Goal: Transaction & Acquisition: Purchase product/service

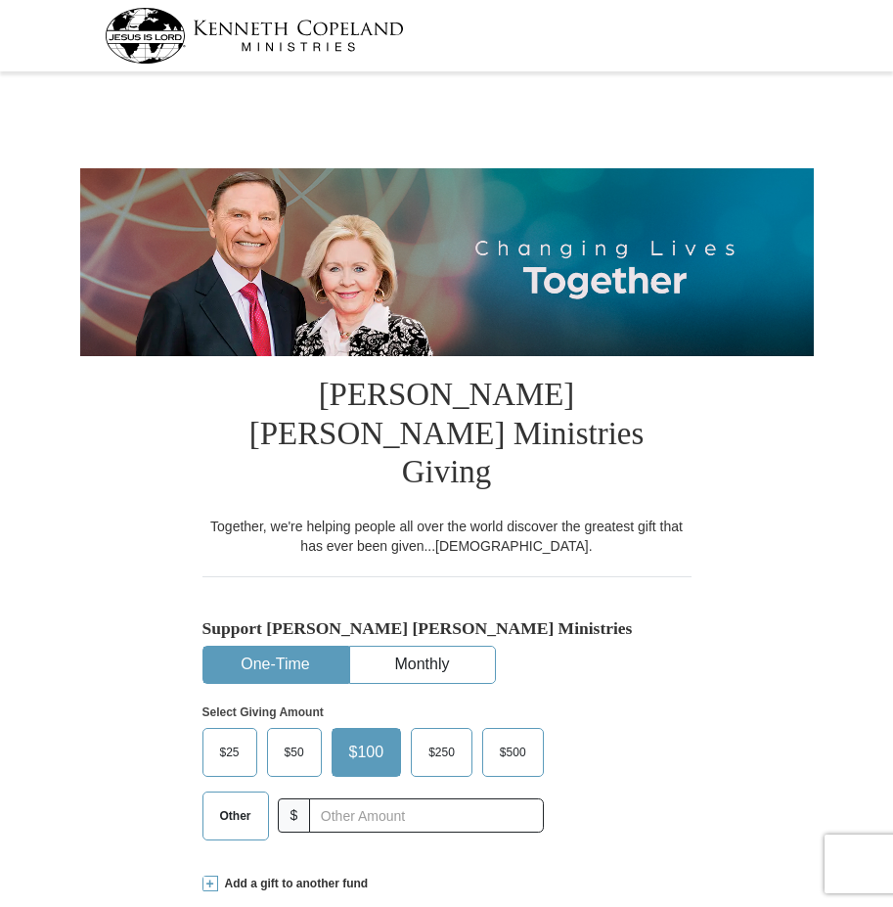
select select "NY"
click at [255, 801] on span "Other" at bounding box center [235, 815] width 51 height 29
click at [0, 0] on input "Other" at bounding box center [0, 0] width 0 height 0
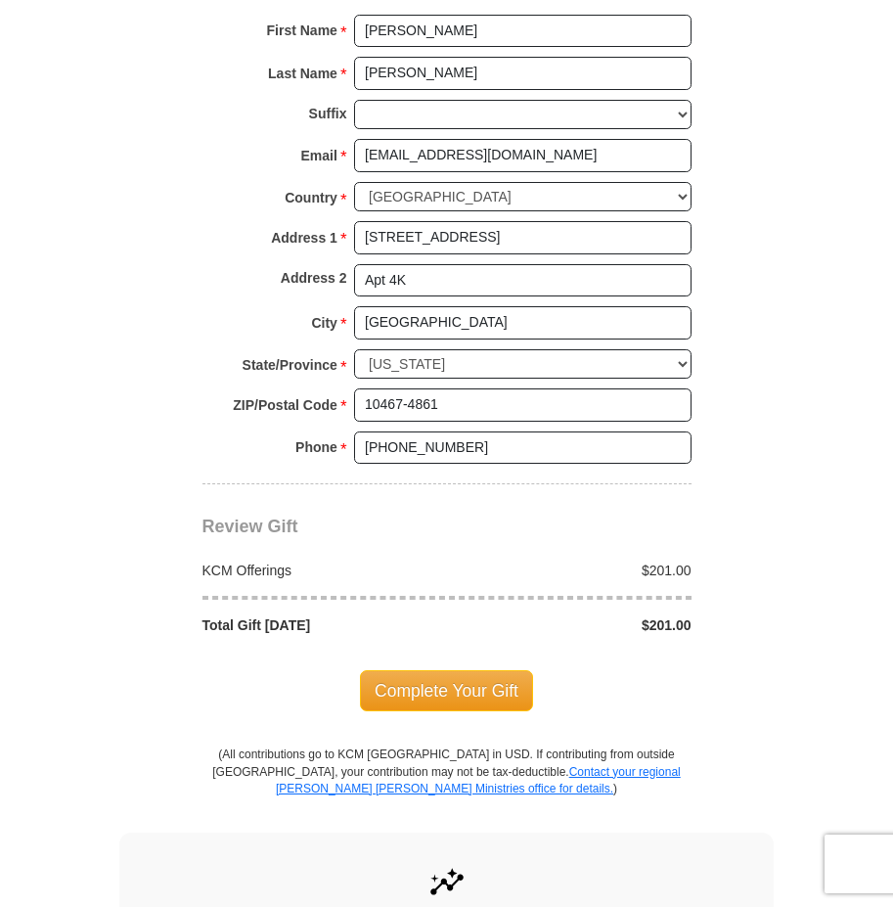
scroll to position [1369, 0]
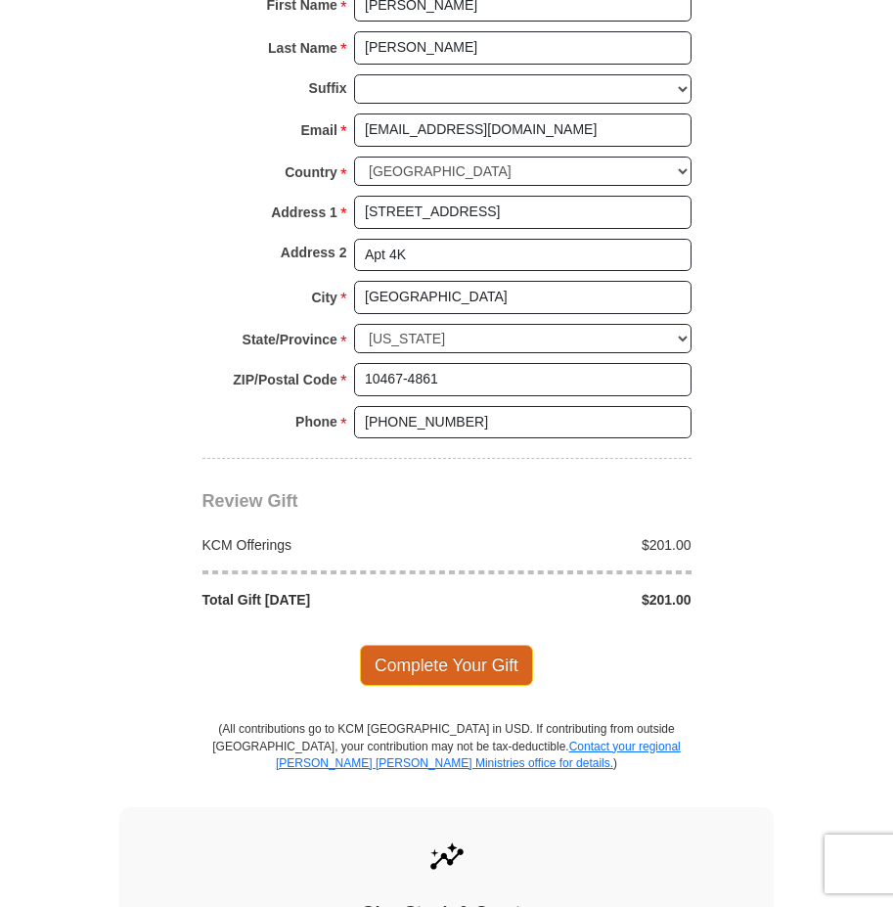
type input "201.00"
click at [437, 645] on span "Complete Your Gift" at bounding box center [446, 665] width 173 height 41
